Goal: Task Accomplishment & Management: Complete application form

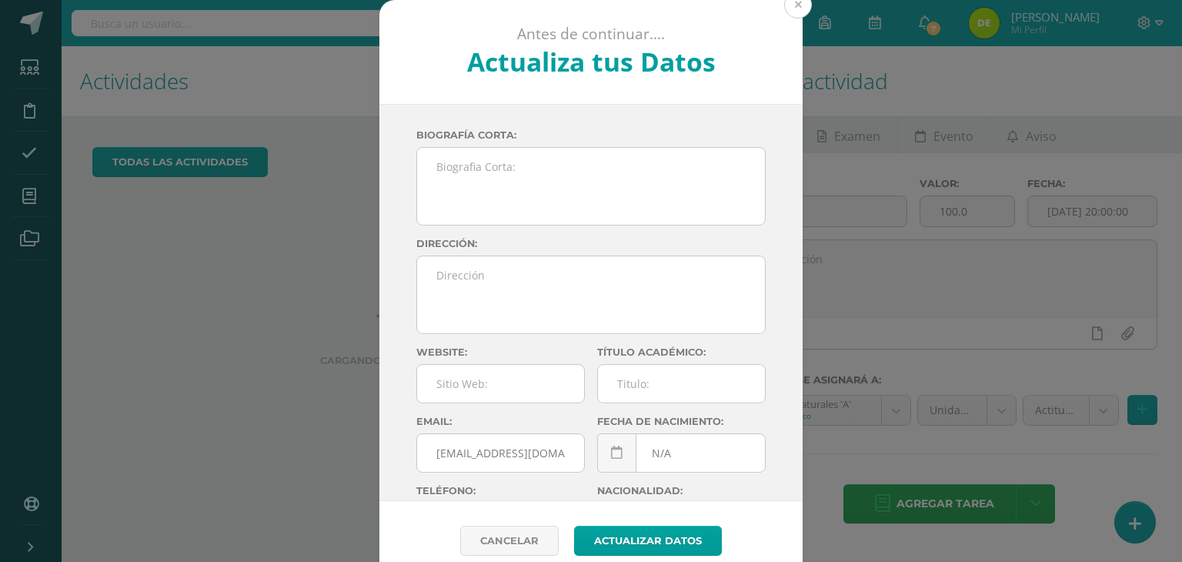
click at [801, 7] on button at bounding box center [798, 5] width 28 height 28
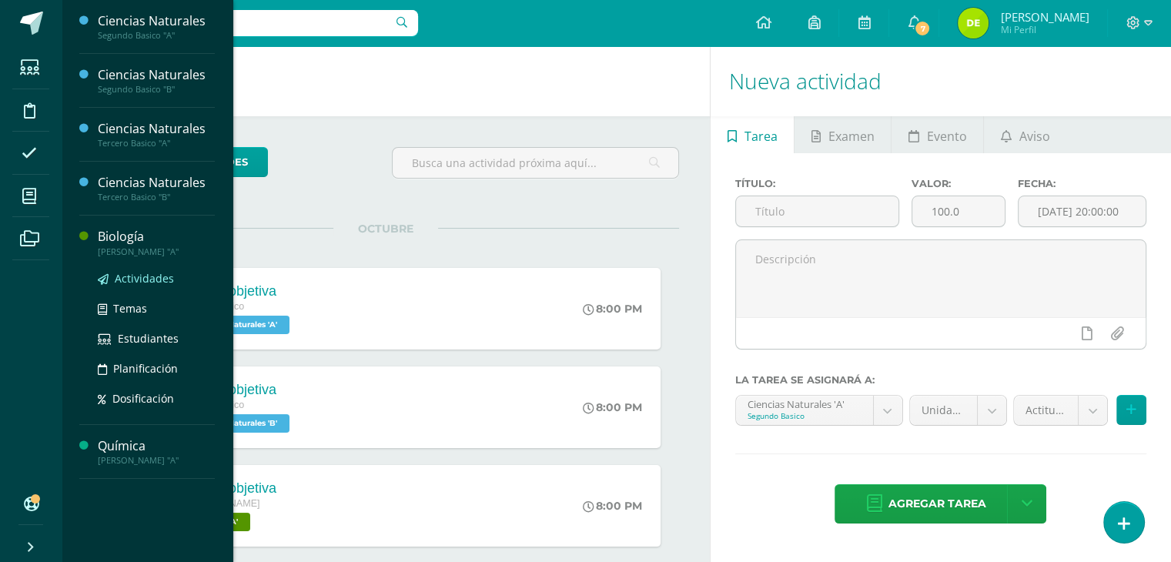
click at [137, 274] on span "Actividades" at bounding box center [144, 278] width 59 height 15
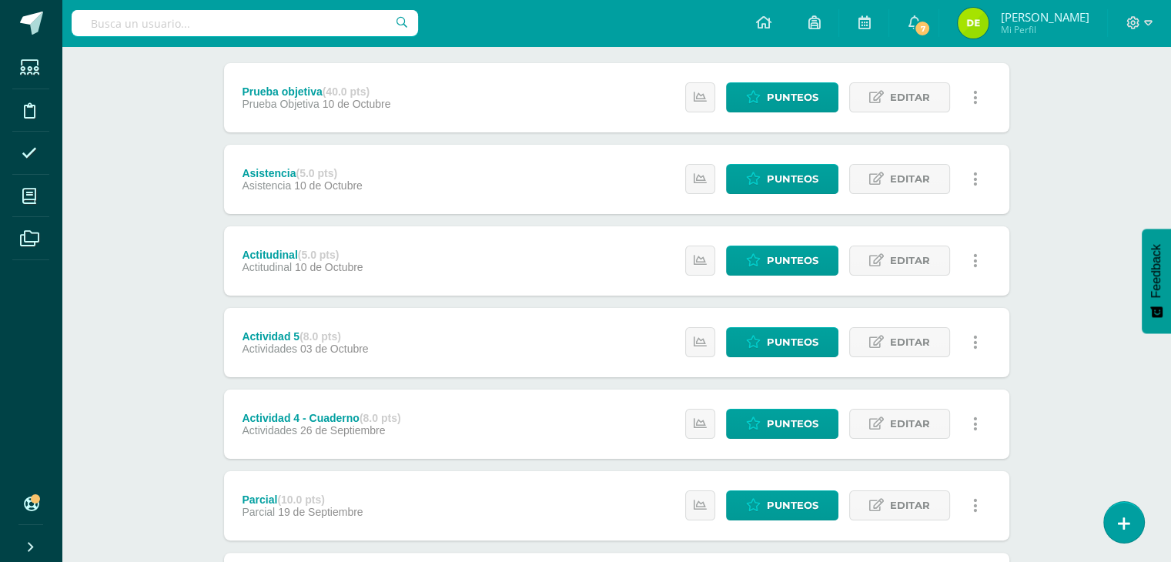
scroll to position [189, 0]
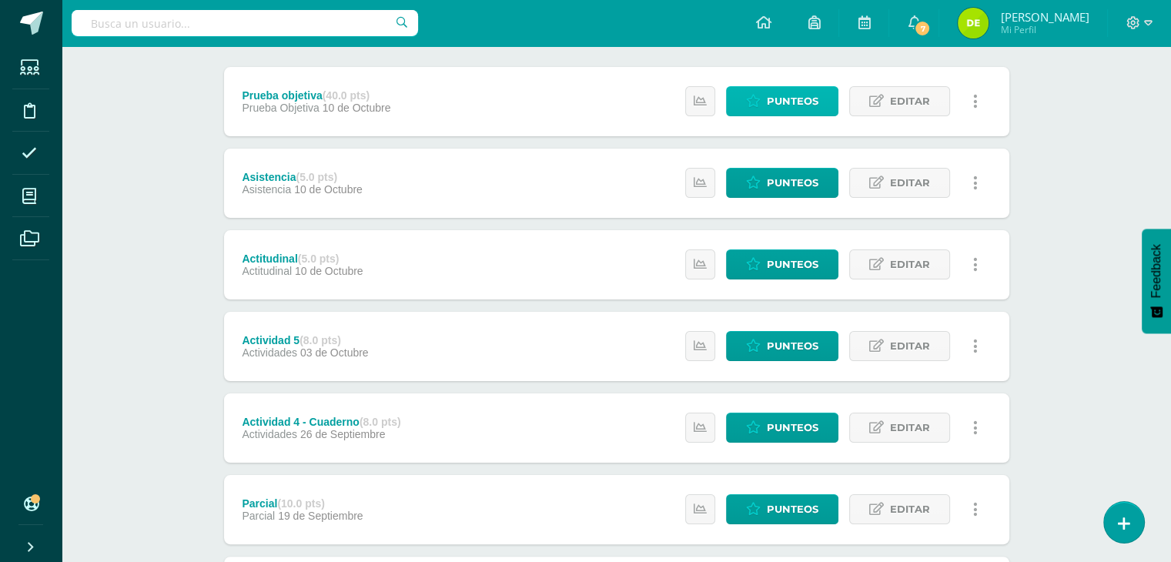
click at [804, 99] on span "Punteos" at bounding box center [793, 101] width 52 height 28
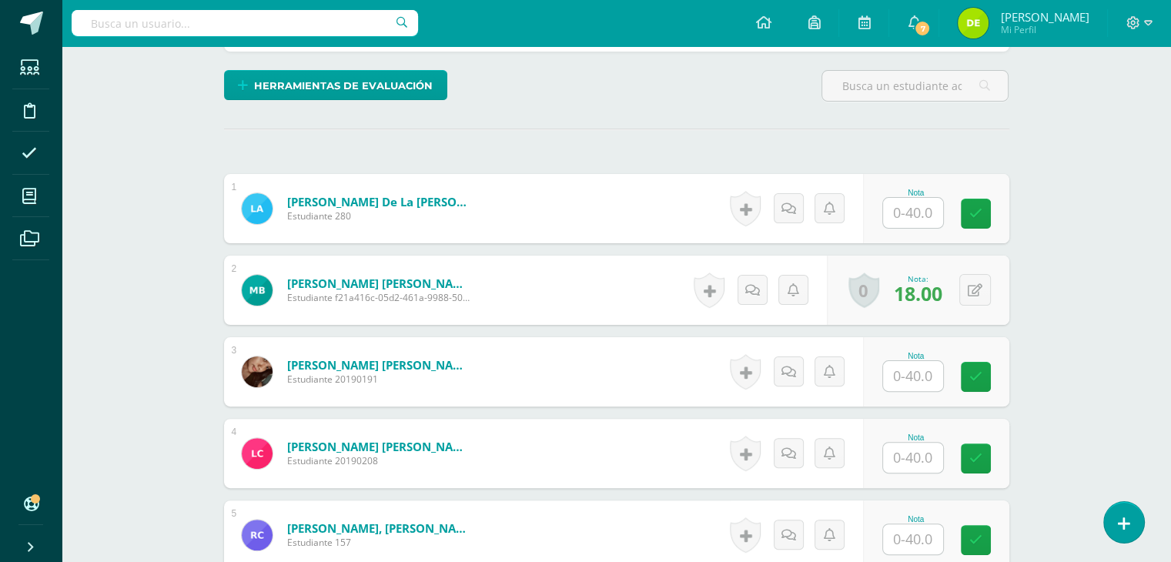
scroll to position [351, 0]
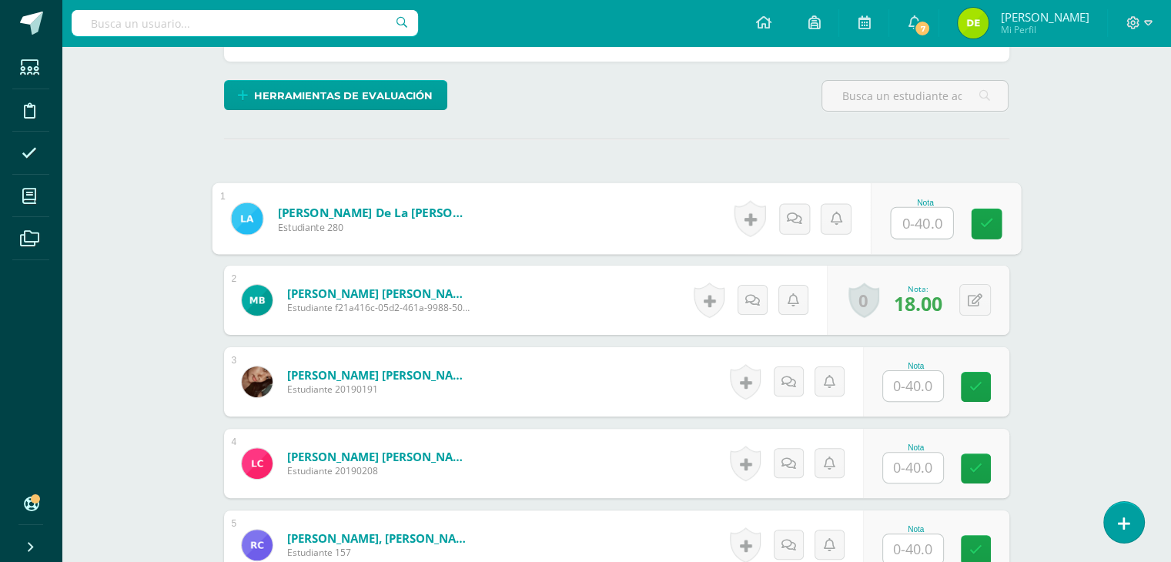
click at [918, 229] on input "text" at bounding box center [922, 223] width 62 height 31
type input "38"
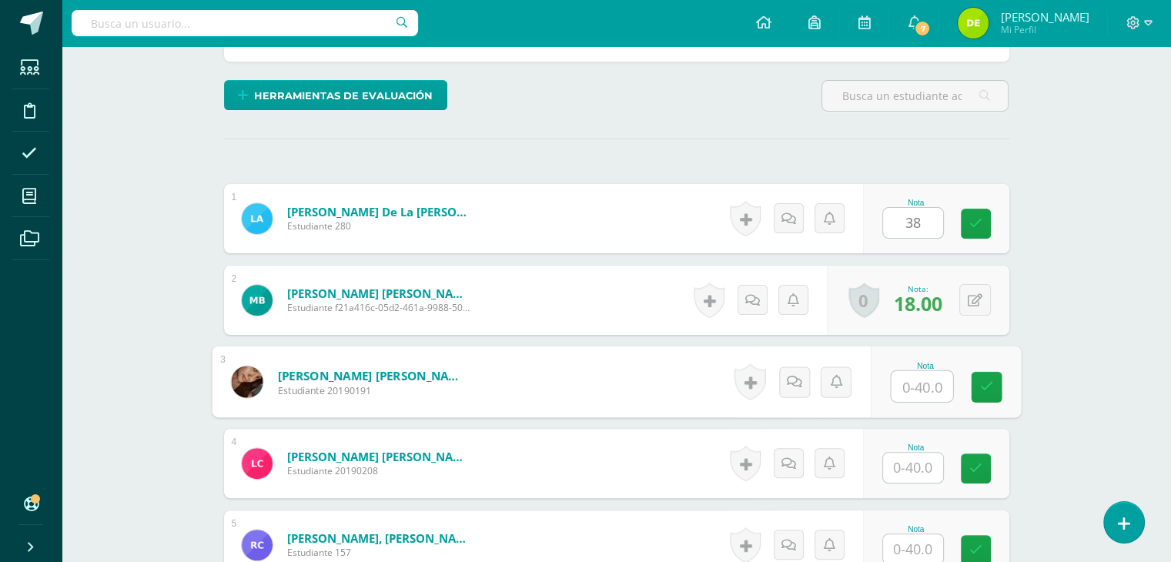
click at [911, 392] on input "text" at bounding box center [922, 386] width 62 height 31
type input "38"
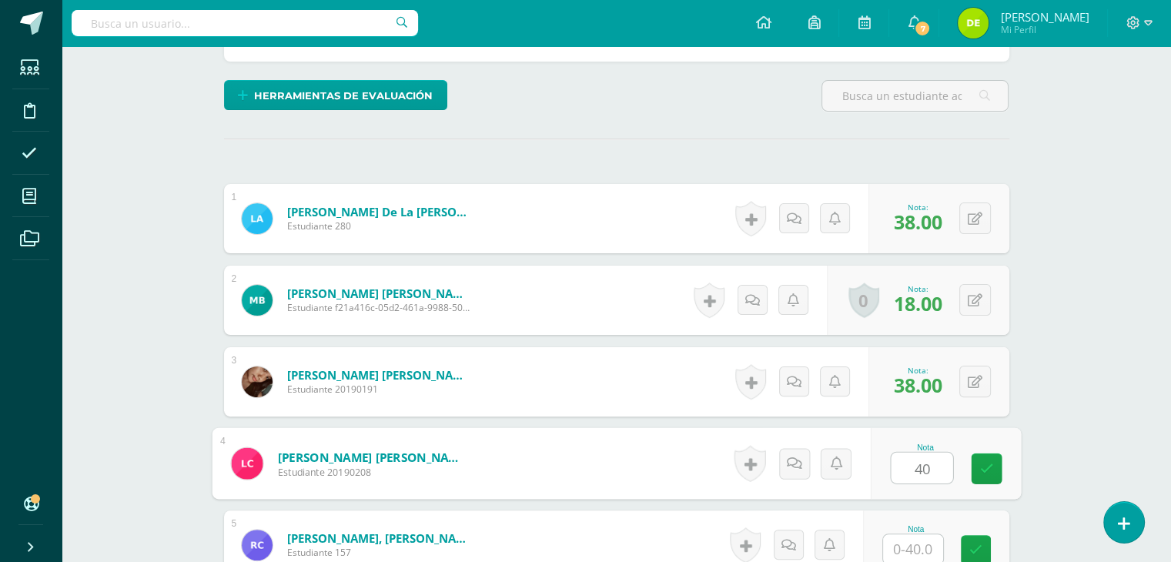
type input "40"
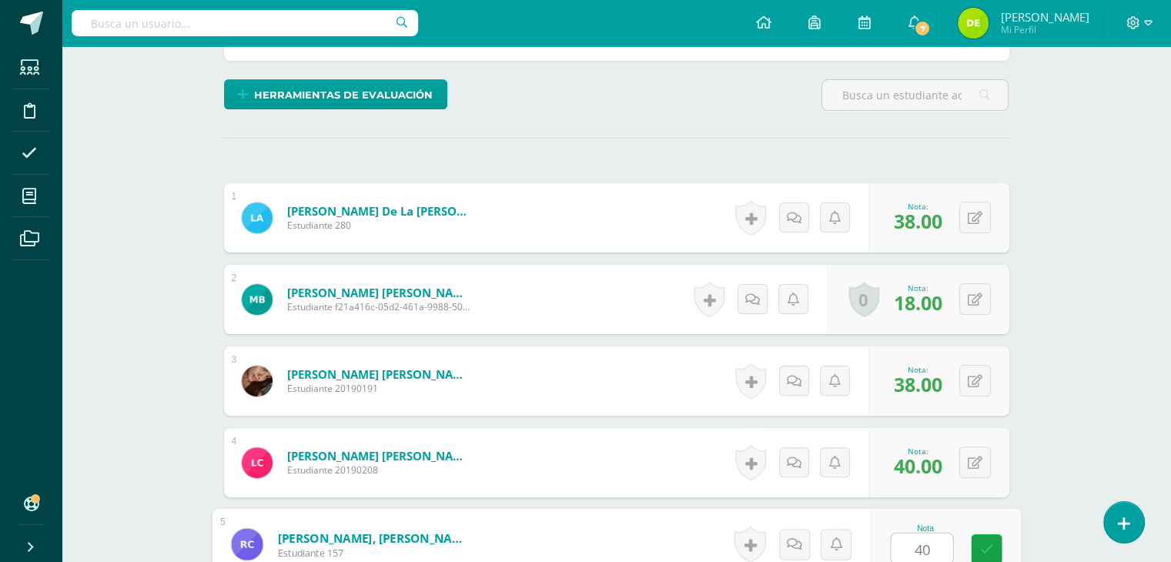
type input "40"
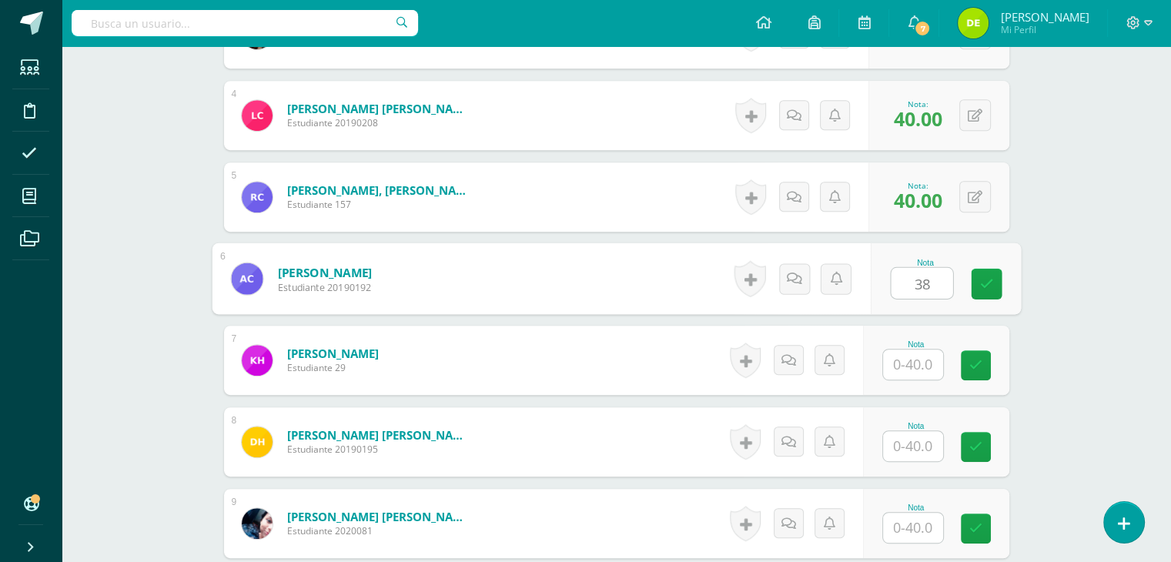
type input "38"
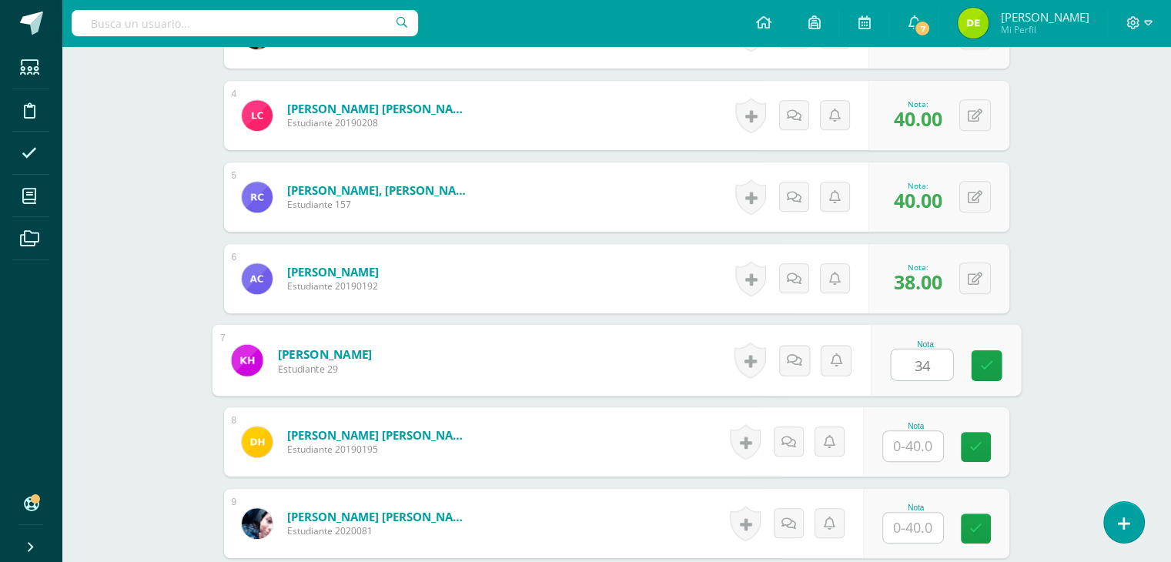
type input "34"
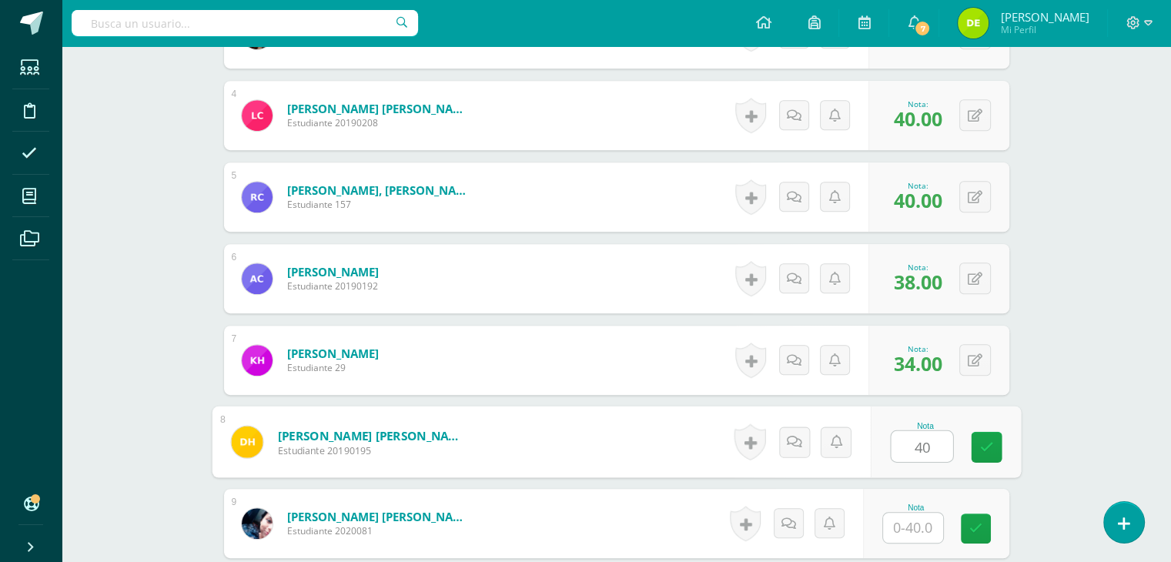
type input "40"
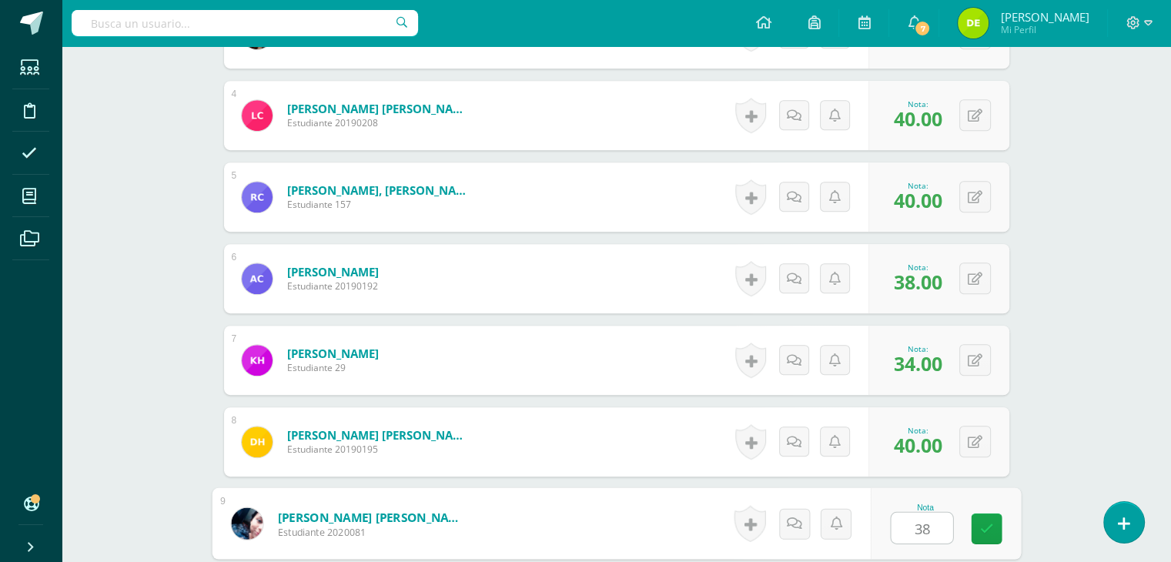
type input "38"
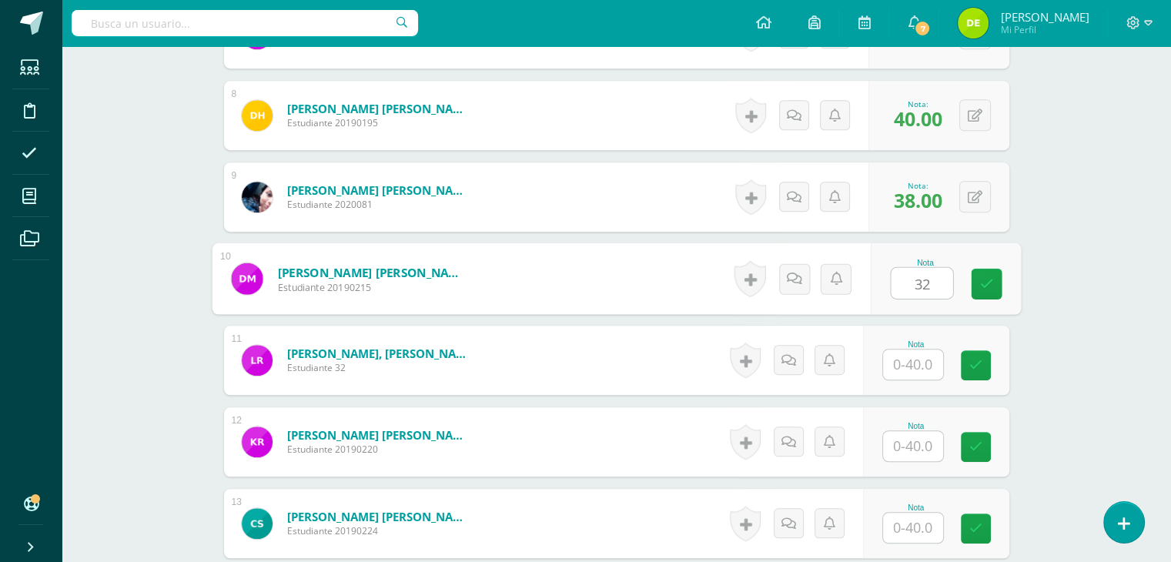
type input "32"
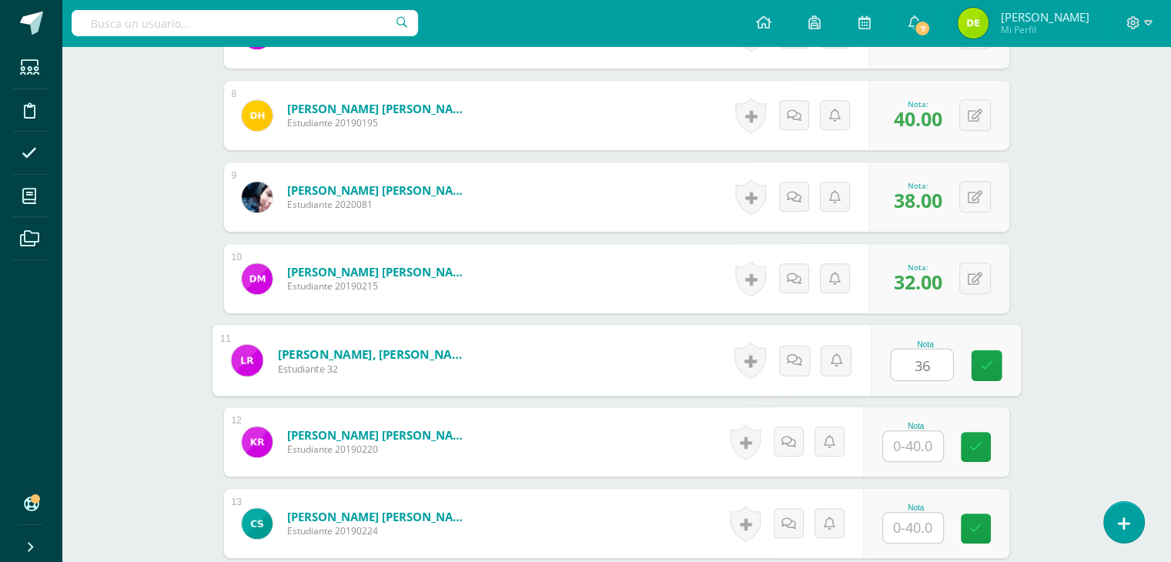
type input "36"
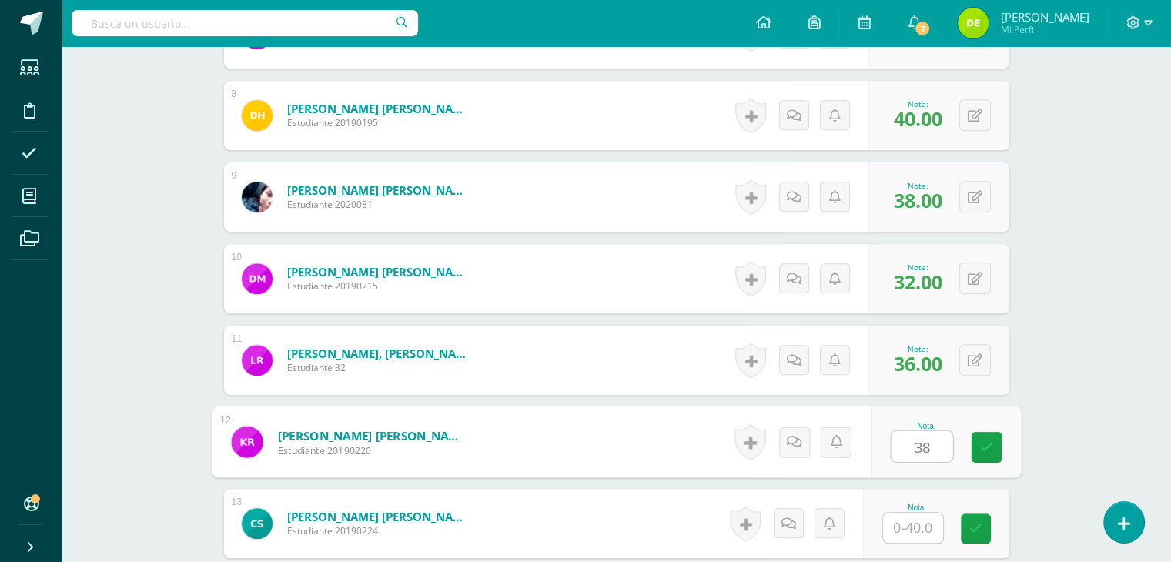
type input "38"
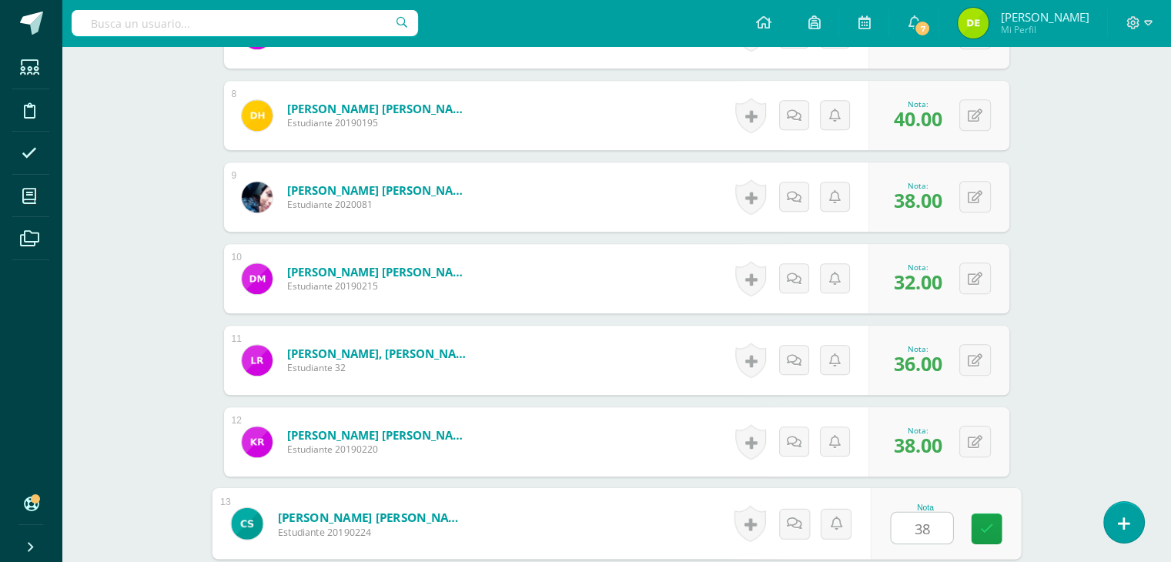
type input "38"
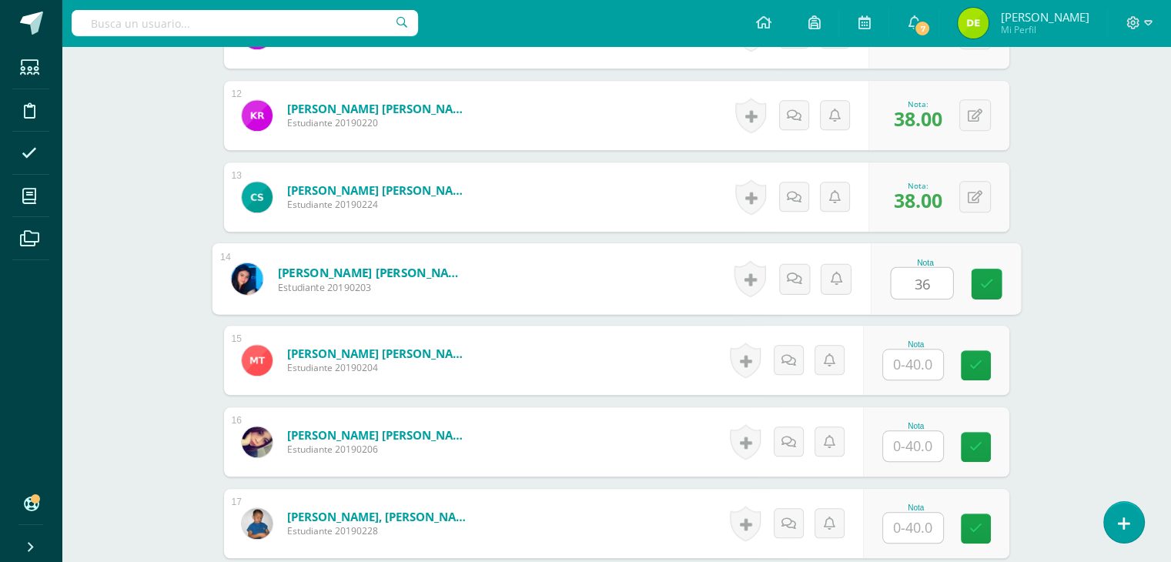
type input "36"
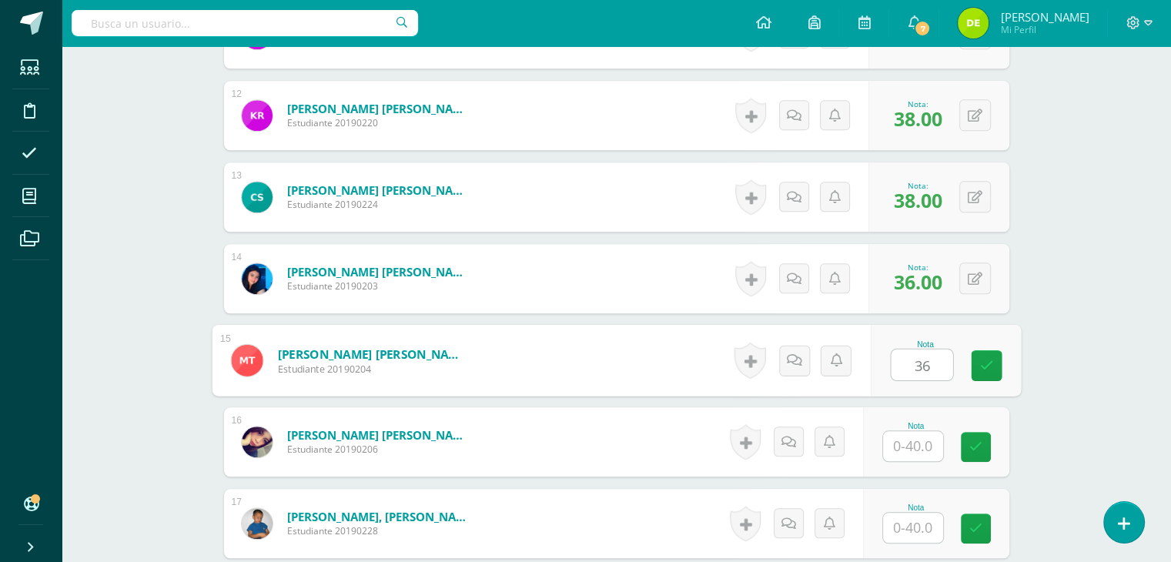
type input "36"
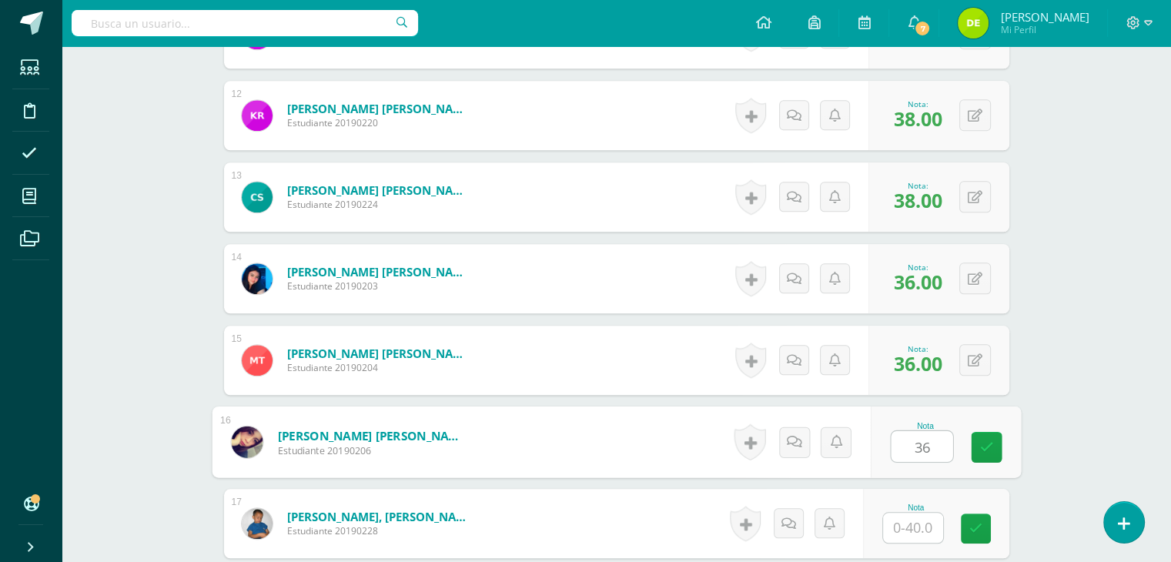
type input "36"
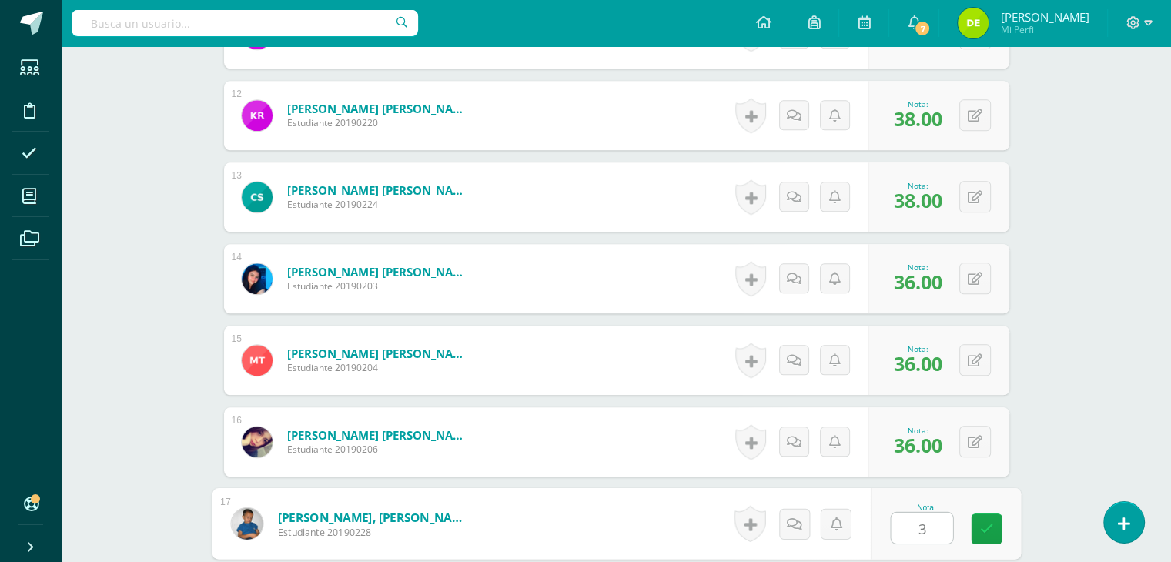
type input "34"
click at [1001, 532] on link at bounding box center [986, 528] width 31 height 31
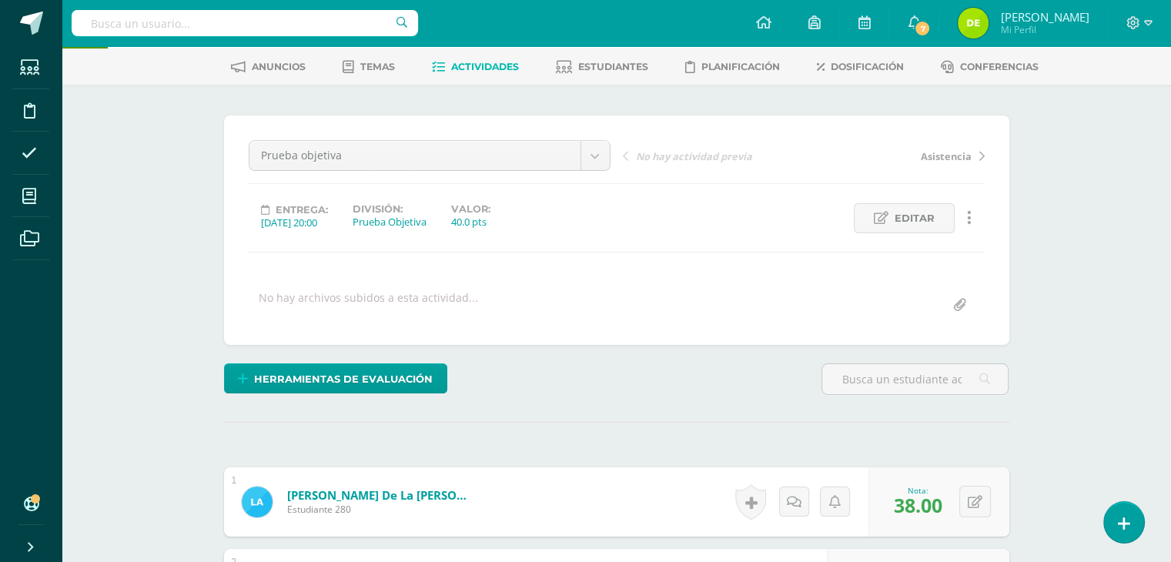
scroll to position [62, 0]
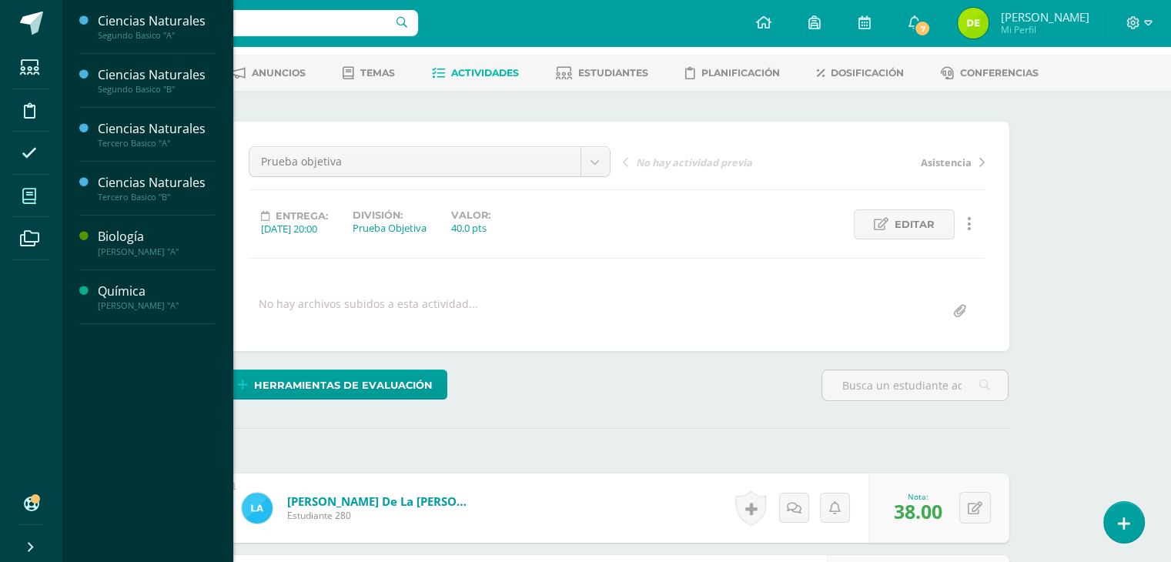
click at [34, 195] on icon at bounding box center [29, 196] width 14 height 15
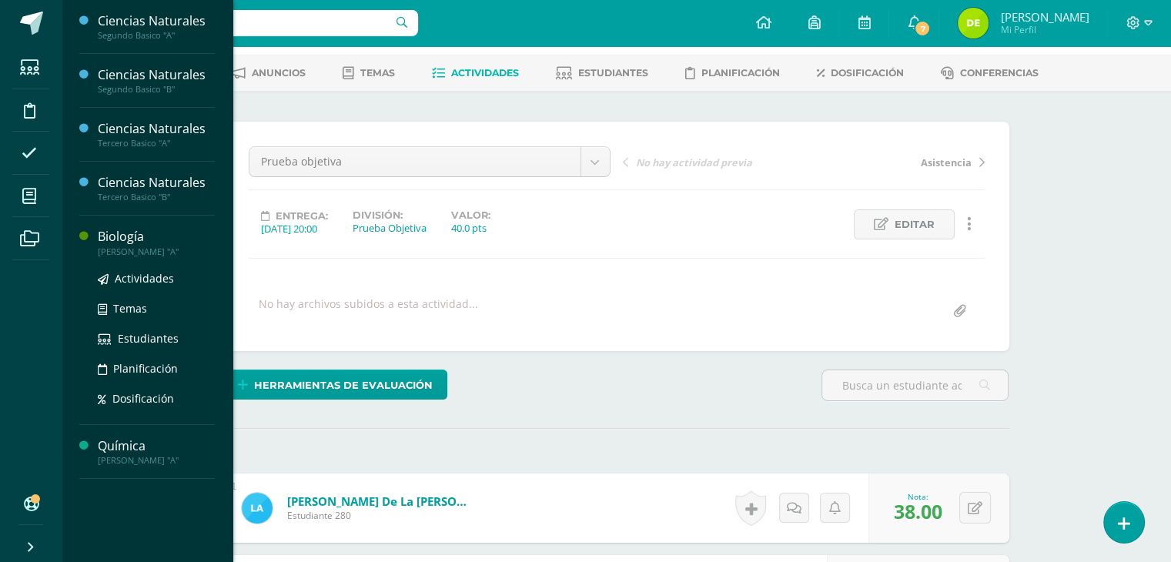
click at [124, 239] on div "Biología" at bounding box center [156, 237] width 117 height 18
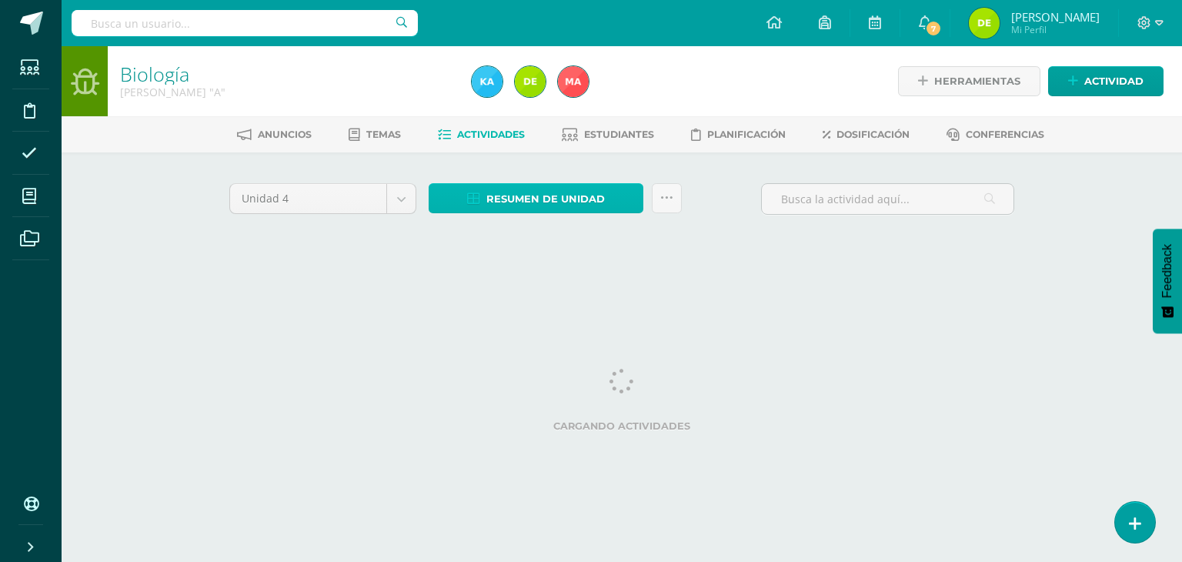
click at [579, 201] on span "Resumen de unidad" at bounding box center [545, 199] width 119 height 28
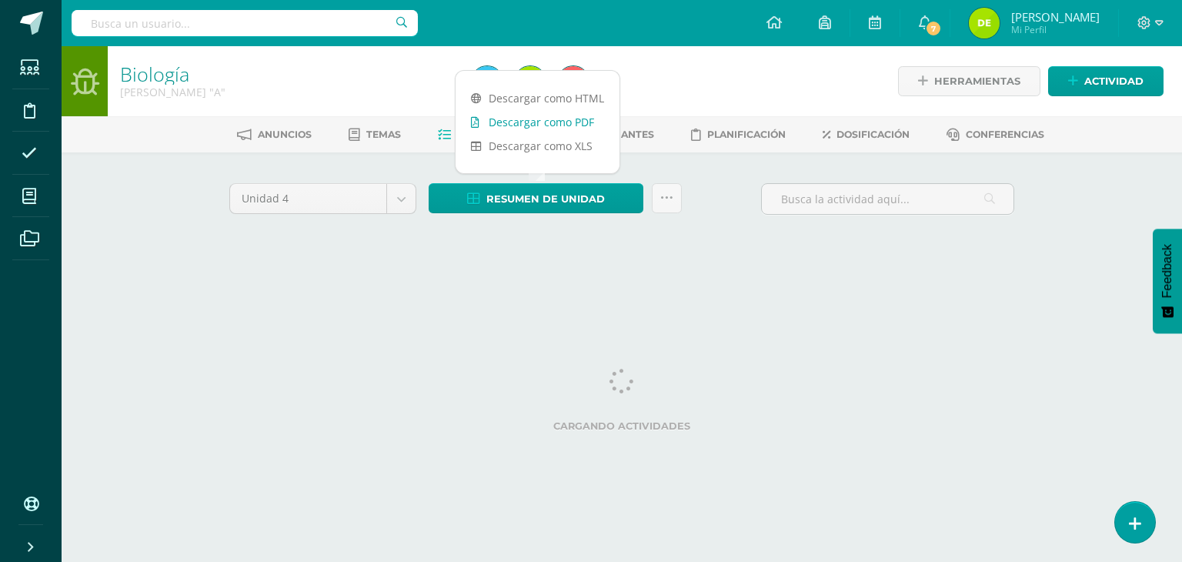
click at [557, 115] on link "Descargar como PDF" at bounding box center [538, 122] width 164 height 24
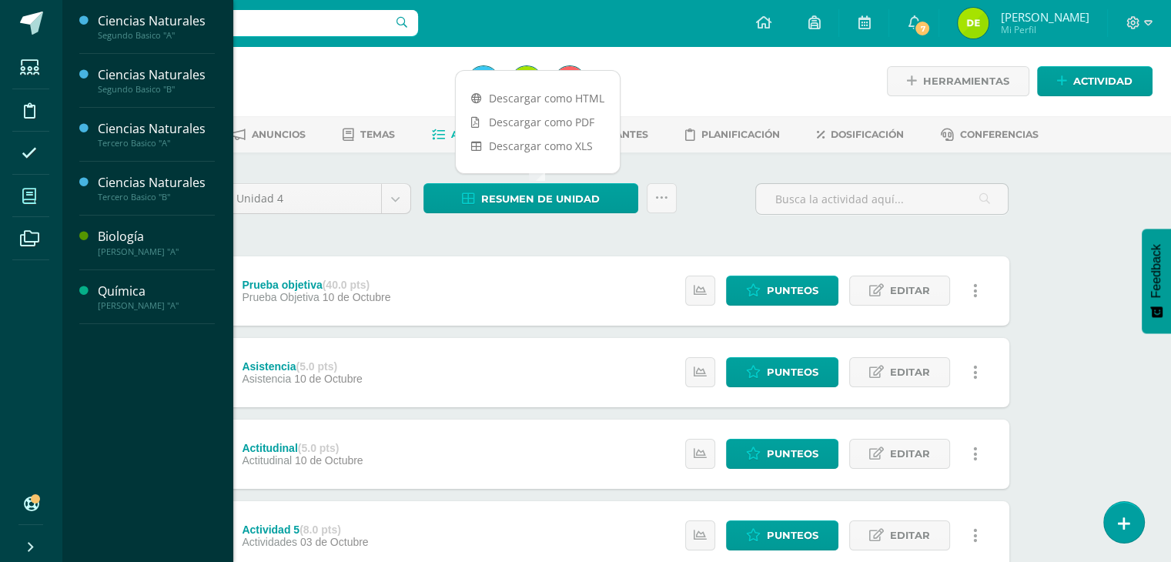
click at [28, 197] on icon at bounding box center [29, 196] width 14 height 15
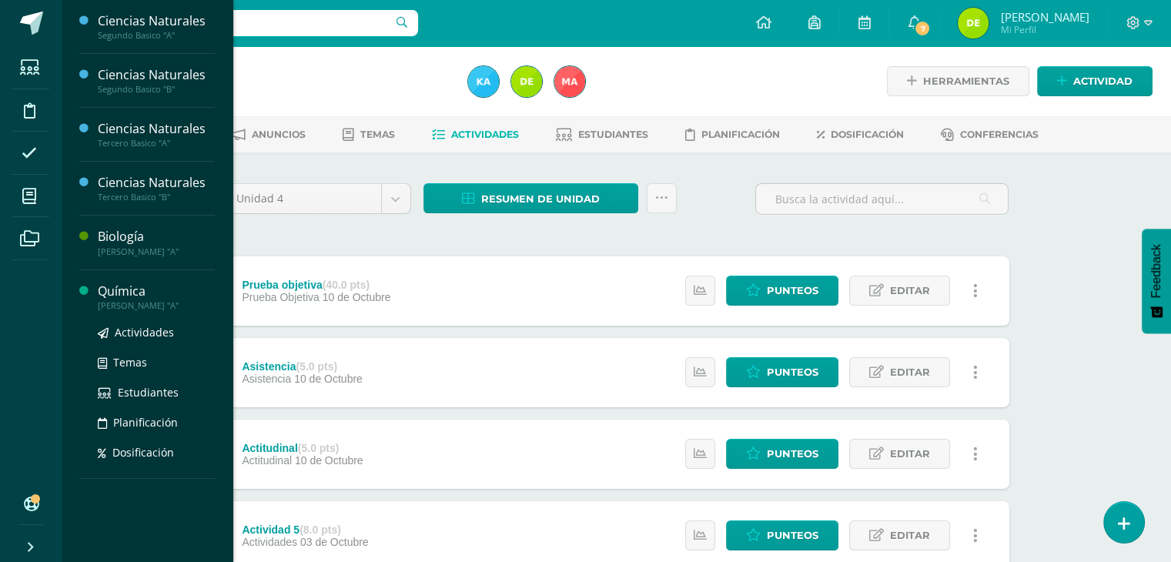
click at [138, 293] on div "Química" at bounding box center [156, 291] width 117 height 18
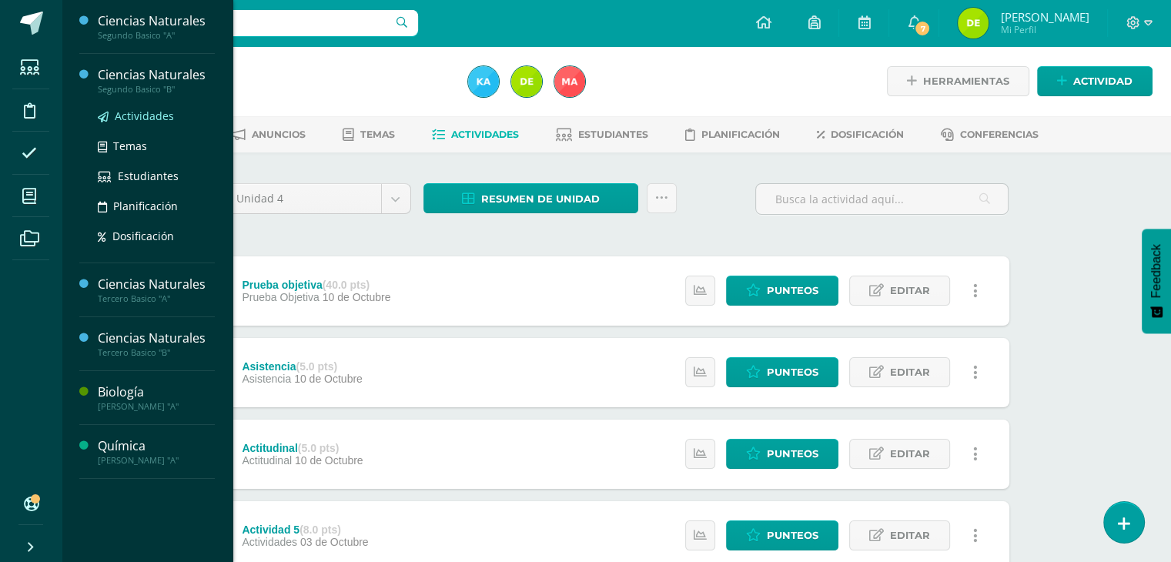
click at [155, 114] on span "Actividades" at bounding box center [144, 116] width 59 height 15
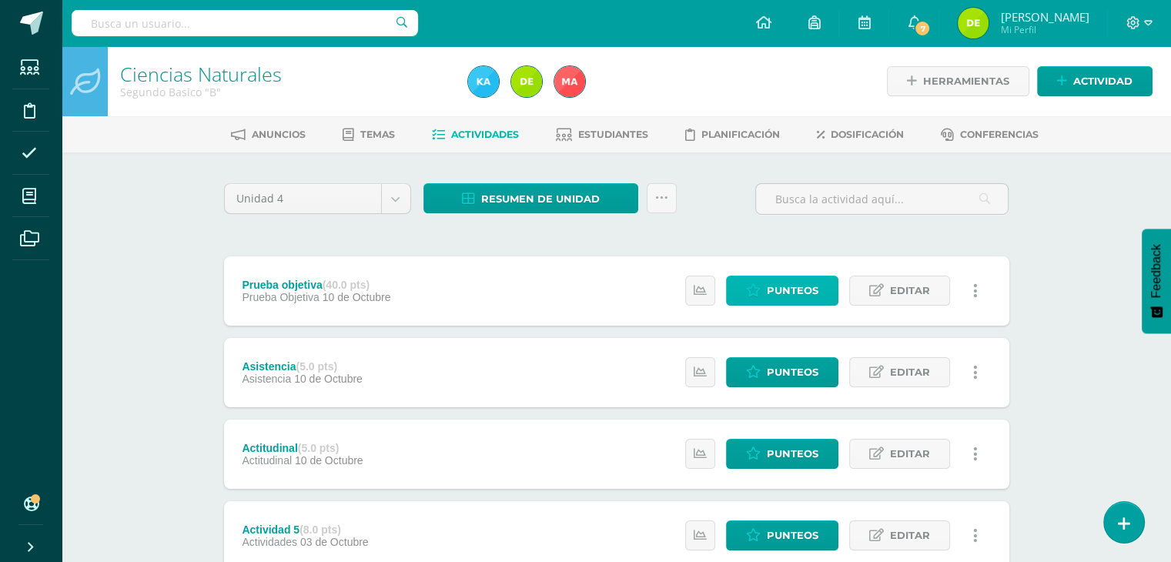
click at [798, 281] on span "Punteos" at bounding box center [793, 290] width 52 height 28
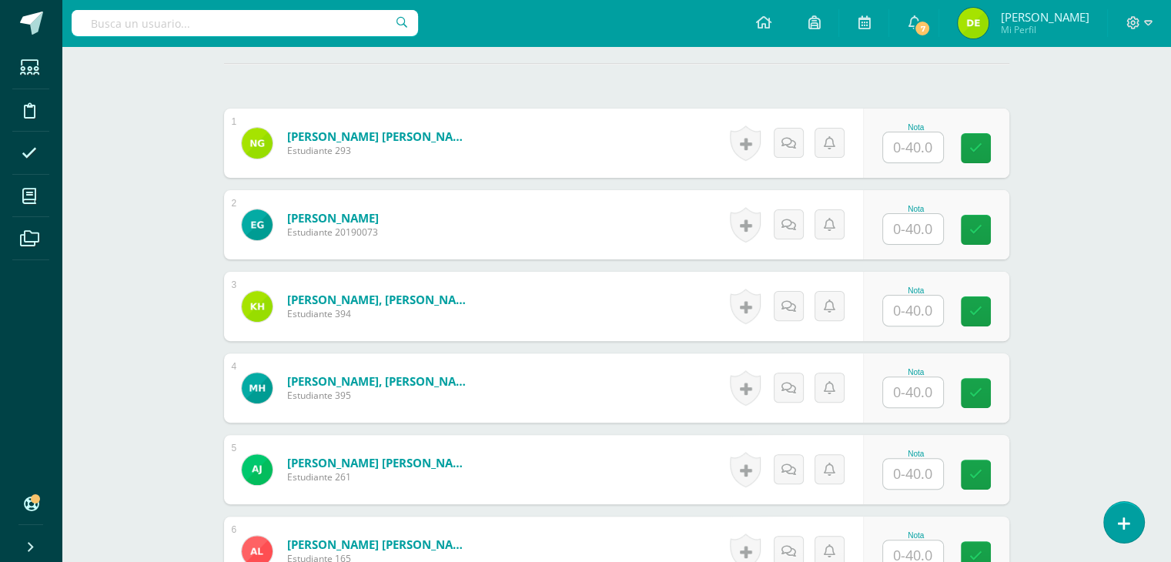
scroll to position [429, 0]
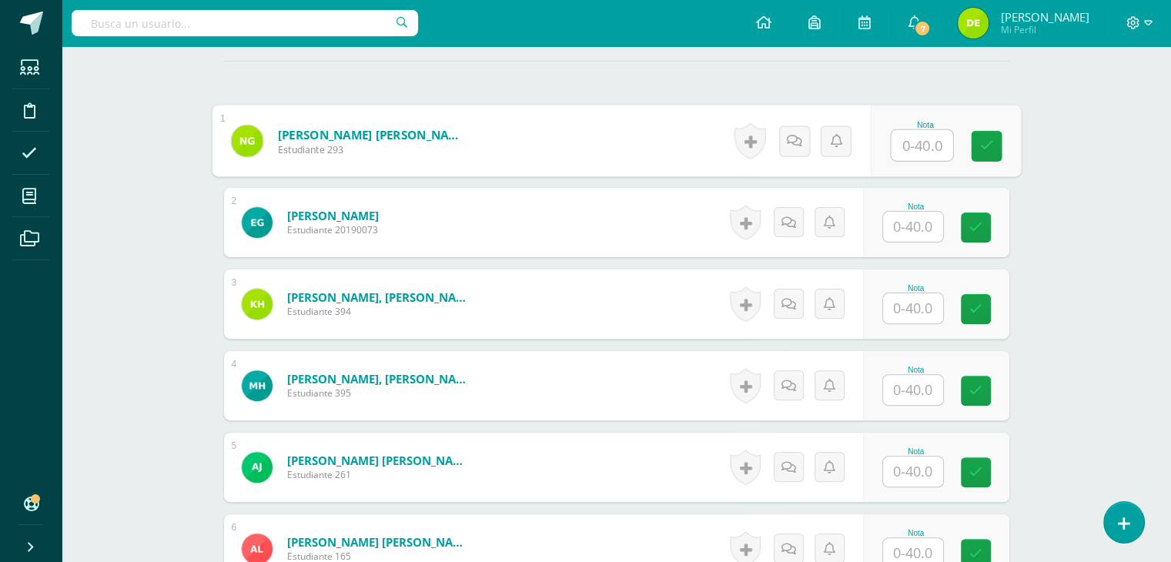
click at [910, 139] on input "text" at bounding box center [922, 145] width 62 height 31
type input "23"
